Goal: Transaction & Acquisition: Purchase product/service

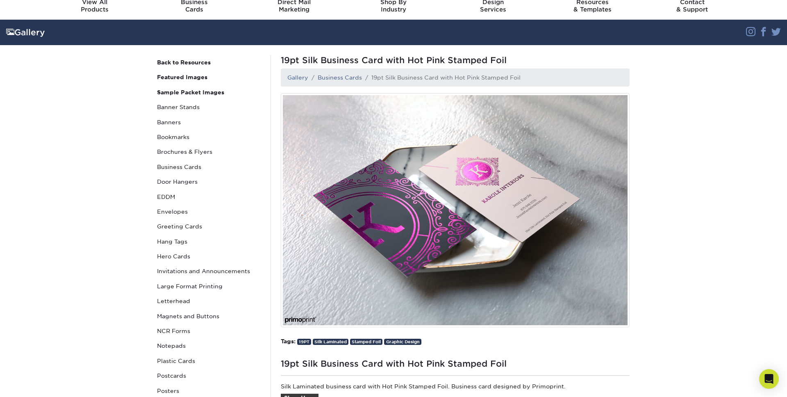
scroll to position [38, 0]
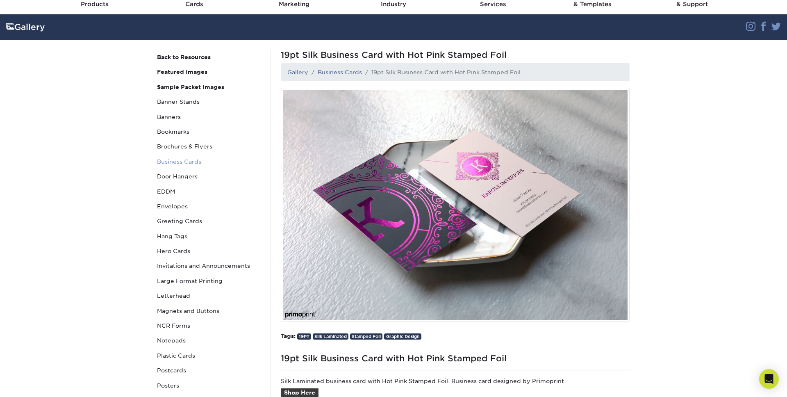
click at [175, 159] on link "Business Cards" at bounding box center [209, 161] width 111 height 15
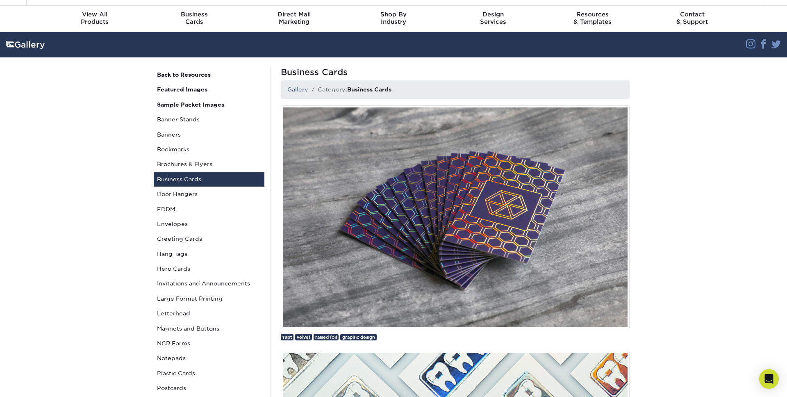
scroll to position [22, 0]
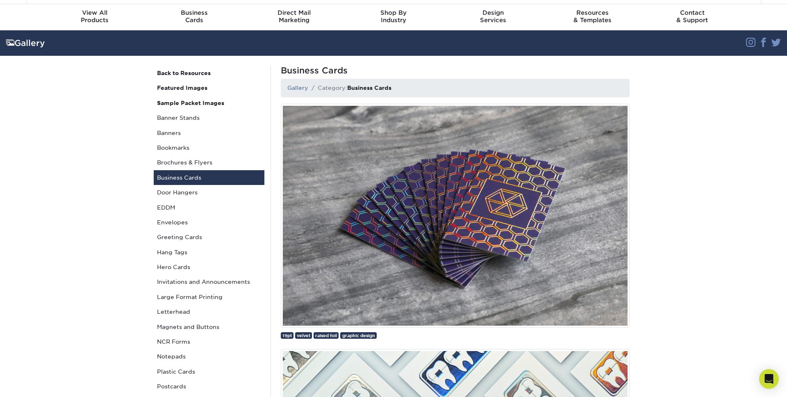
click at [470, 205] on img at bounding box center [455, 216] width 349 height 224
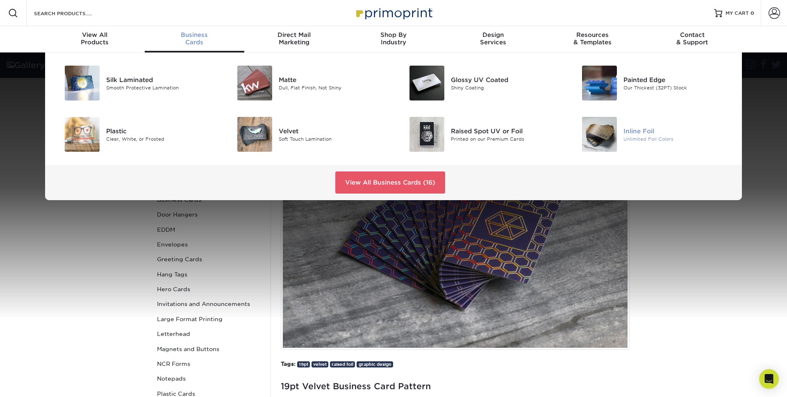
click at [646, 135] on div "Inline Foil" at bounding box center [677, 130] width 109 height 9
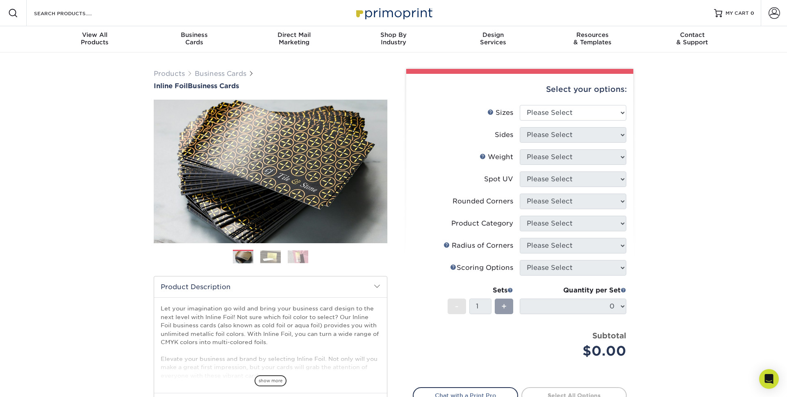
click at [264, 258] on img at bounding box center [270, 256] width 20 height 13
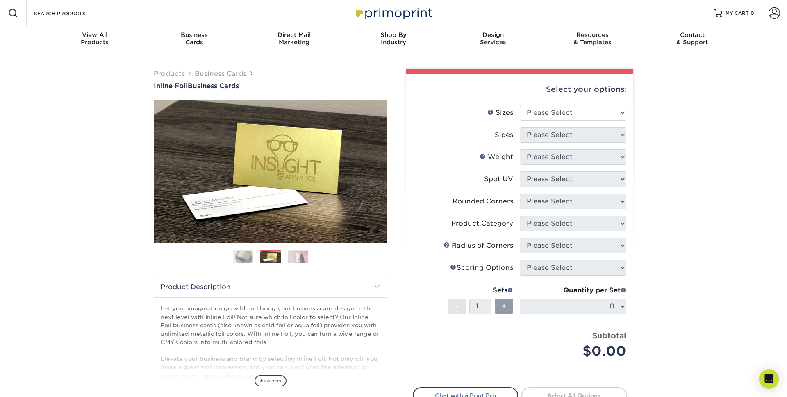
click at [300, 258] on img at bounding box center [298, 256] width 20 height 13
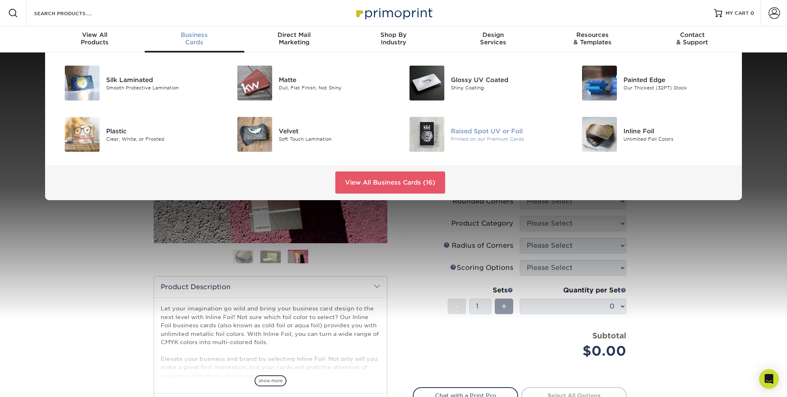
click at [428, 134] on img at bounding box center [426, 134] width 35 height 35
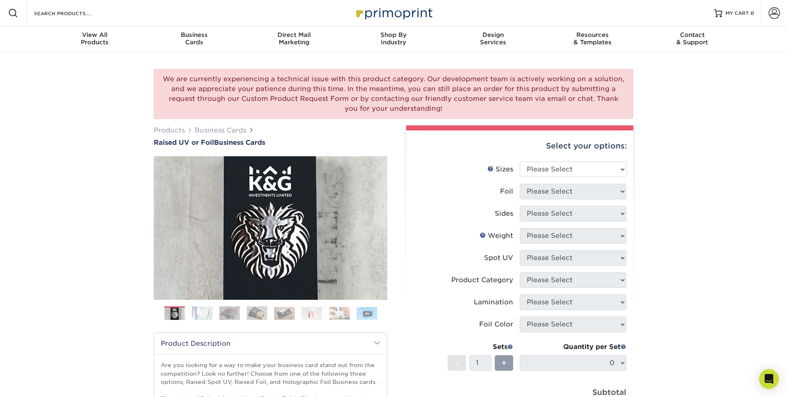
click at [239, 311] on img at bounding box center [229, 313] width 20 height 14
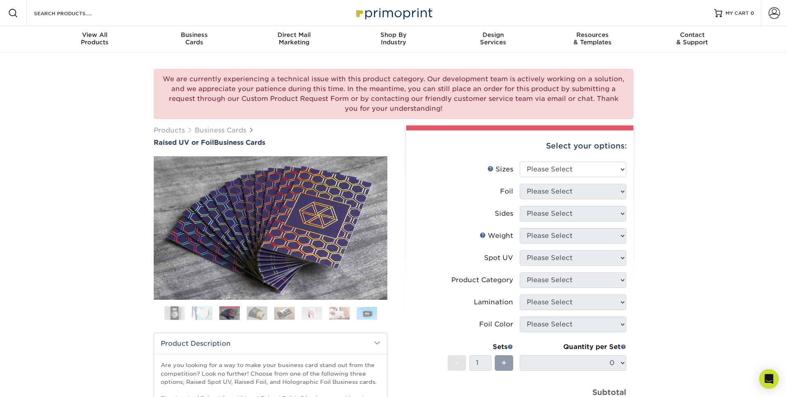
click at [262, 311] on img at bounding box center [257, 313] width 20 height 14
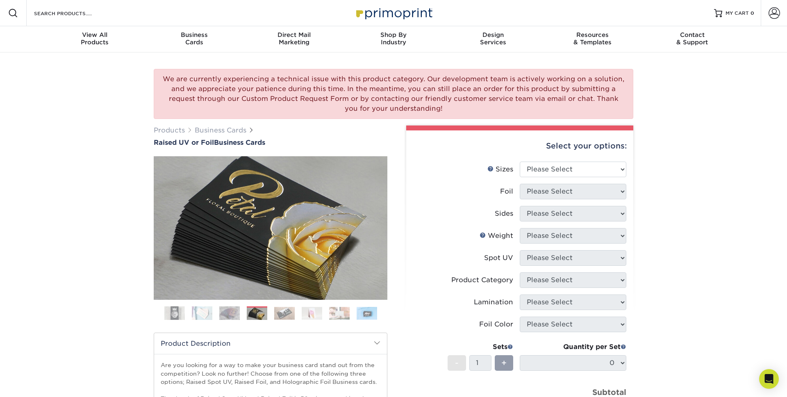
click at [285, 313] on img at bounding box center [284, 312] width 20 height 13
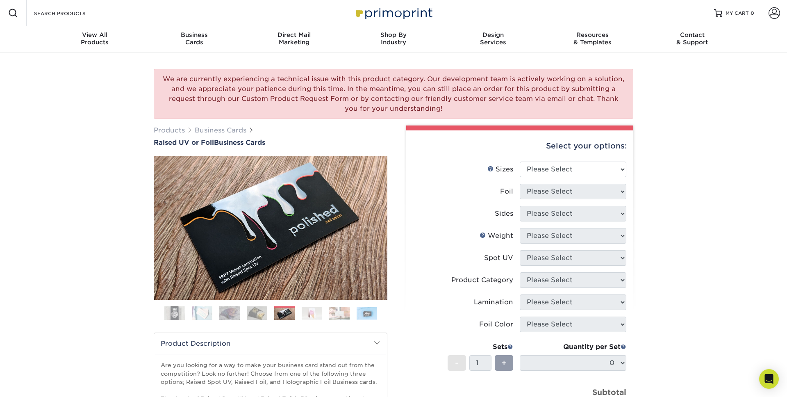
click at [305, 311] on img at bounding box center [312, 312] width 20 height 13
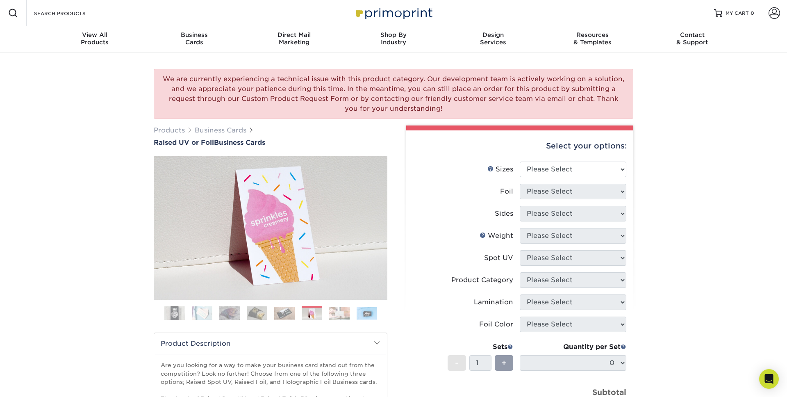
click at [335, 313] on img at bounding box center [339, 312] width 20 height 13
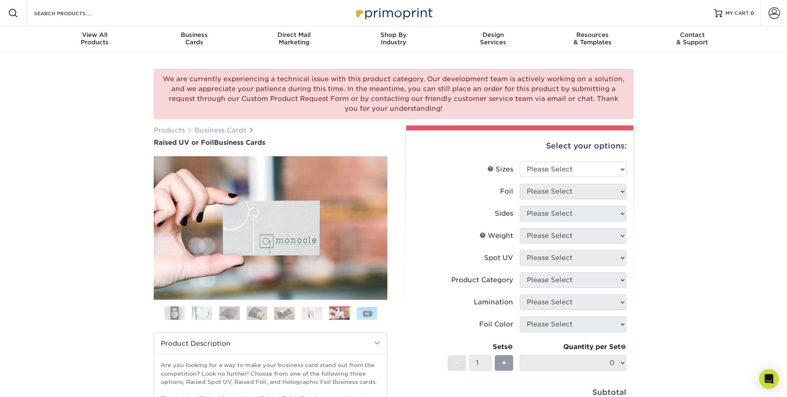
click at [367, 311] on img at bounding box center [366, 312] width 20 height 13
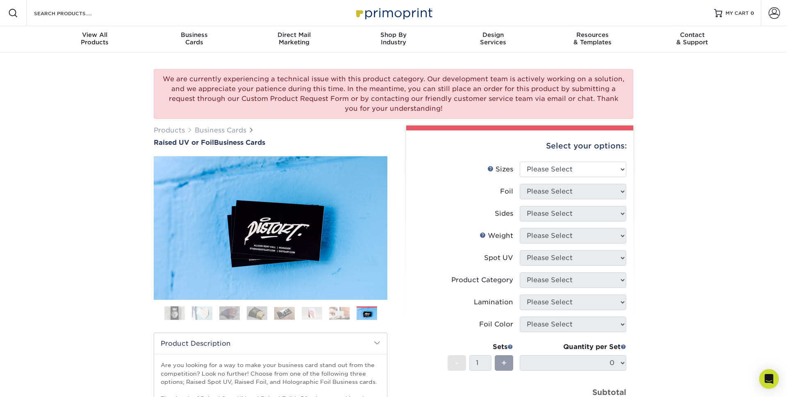
click at [341, 311] on img at bounding box center [339, 312] width 20 height 13
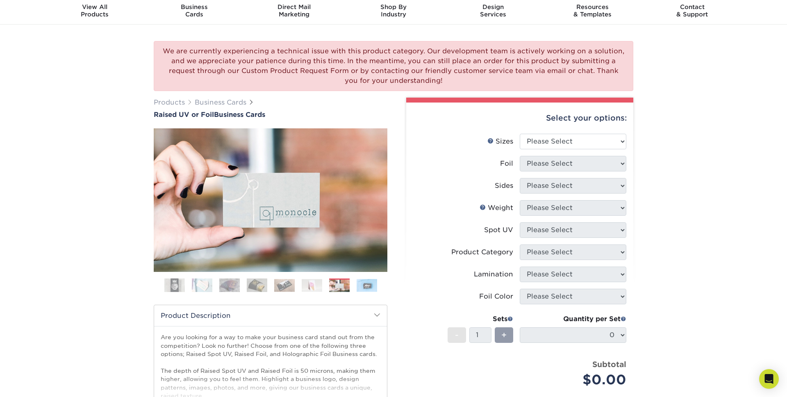
scroll to position [29, 0]
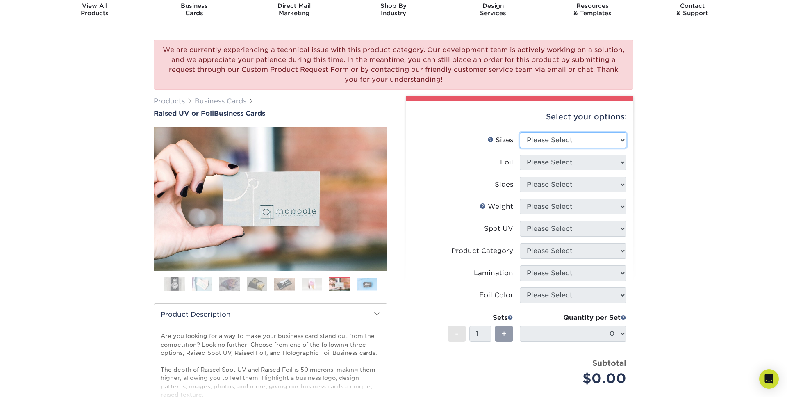
click at [619, 140] on select "Please Select 2" x 3.5" - Standard" at bounding box center [572, 140] width 107 height 16
select select "2.00x3.50"
click at [519, 132] on select "Please Select 2" x 3.5" - Standard" at bounding box center [572, 140] width 107 height 16
click at [621, 161] on select "Please Select No Yes" at bounding box center [572, 162] width 107 height 16
select select "1"
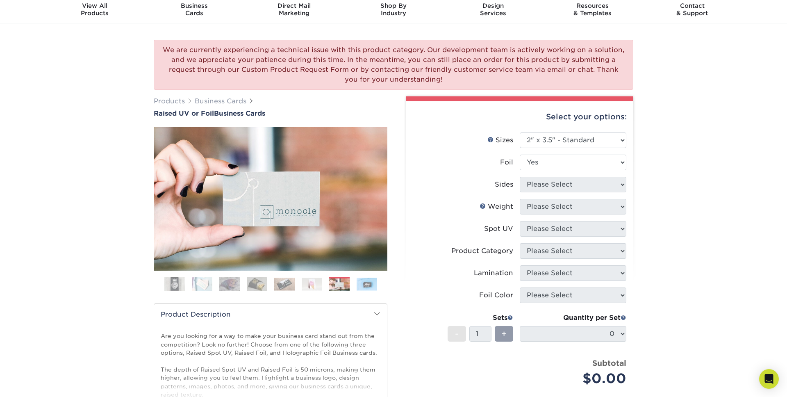
click at [519, 154] on select "Please Select No Yes" at bounding box center [572, 162] width 107 height 16
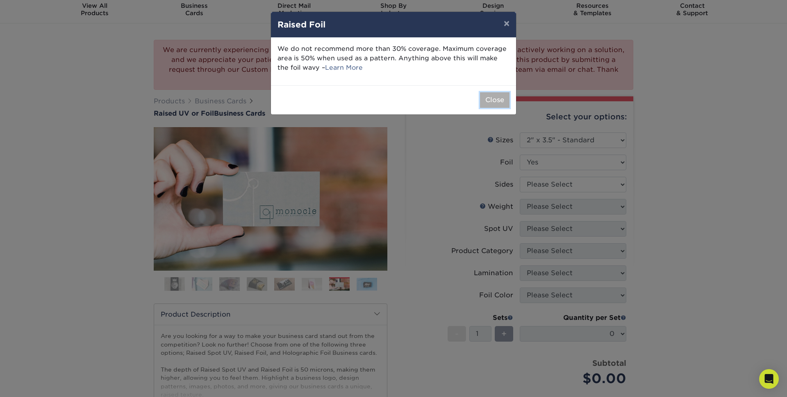
click at [499, 98] on button "Close" at bounding box center [494, 100] width 29 height 16
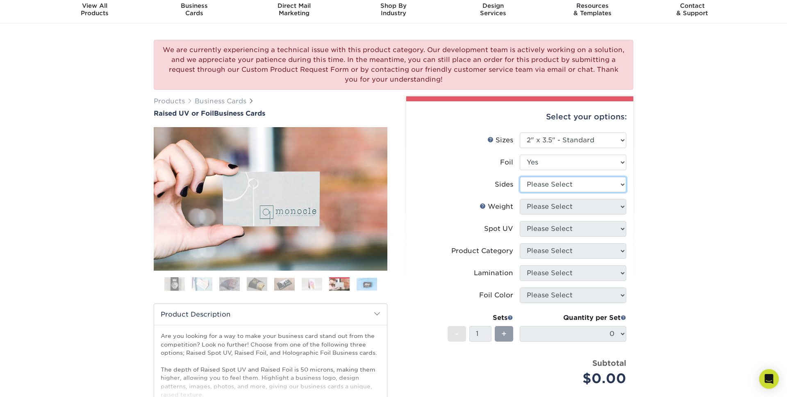
click at [621, 184] on select "Please Select Print Both Sides - Foil Both Sides Print Both Sides - Foil Front …" at bounding box center [572, 185] width 107 height 16
select select "e9e9dfb3-fba1-4d60-972c-fd9ca5904d33"
click at [519, 177] on select "Please Select Print Both Sides - Foil Both Sides Print Both Sides - Foil Front …" at bounding box center [572, 185] width 107 height 16
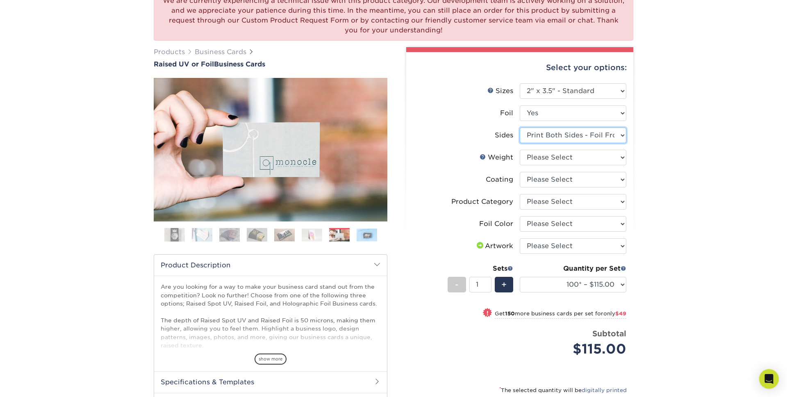
scroll to position [77, 0]
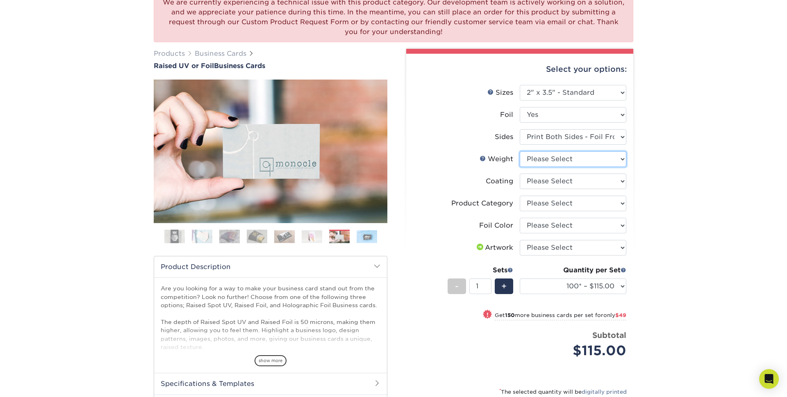
click at [619, 159] on select "Please Select 16PT" at bounding box center [572, 159] width 107 height 16
select select "16PT"
click at [519, 151] on select "Please Select 16PT" at bounding box center [572, 159] width 107 height 16
